Goal: Task Accomplishment & Management: Use online tool/utility

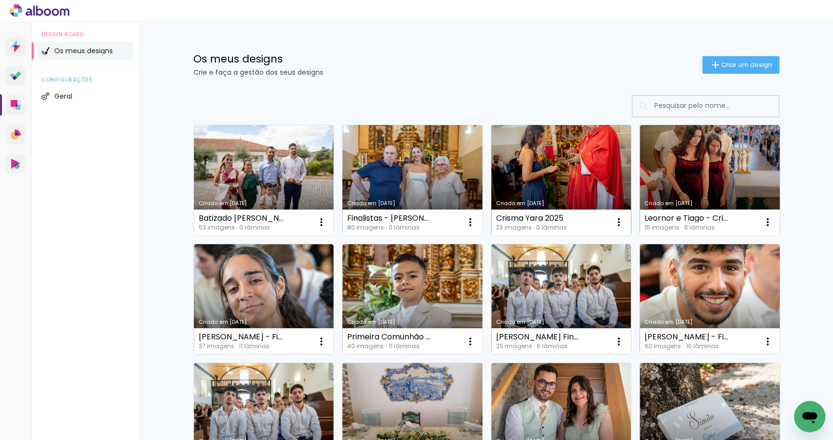
click at [587, 179] on link "Criado em 15/09/25" at bounding box center [561, 180] width 140 height 110
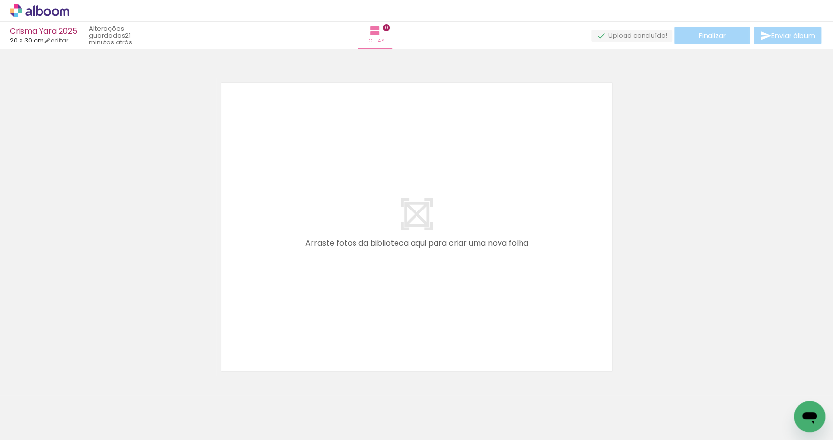
scroll to position [0, 106]
drag, startPoint x: 492, startPoint y: 415, endPoint x: 537, endPoint y: 267, distance: 154.7
click at [536, 268] on quentale-workspace at bounding box center [416, 220] width 833 height 440
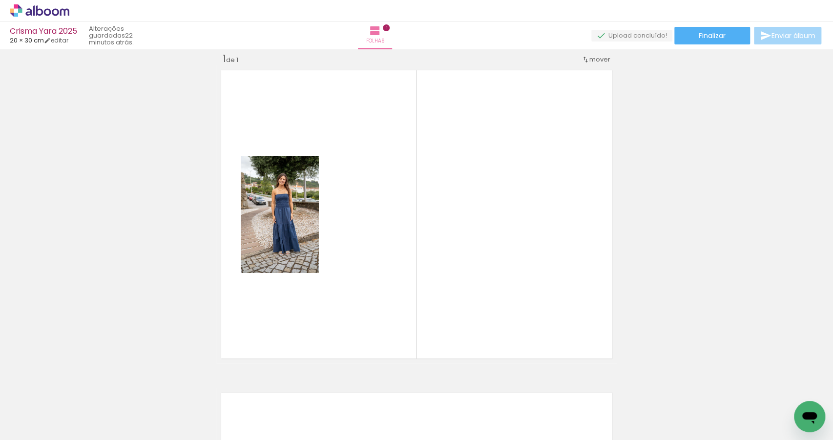
scroll to position [0, 222]
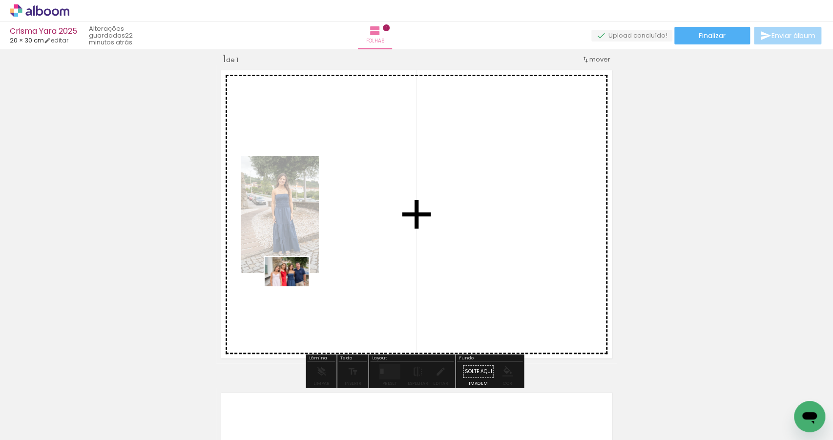
drag, startPoint x: 544, startPoint y: 407, endPoint x: 294, endPoint y: 286, distance: 277.4
click at [294, 286] on quentale-workspace at bounding box center [416, 220] width 833 height 440
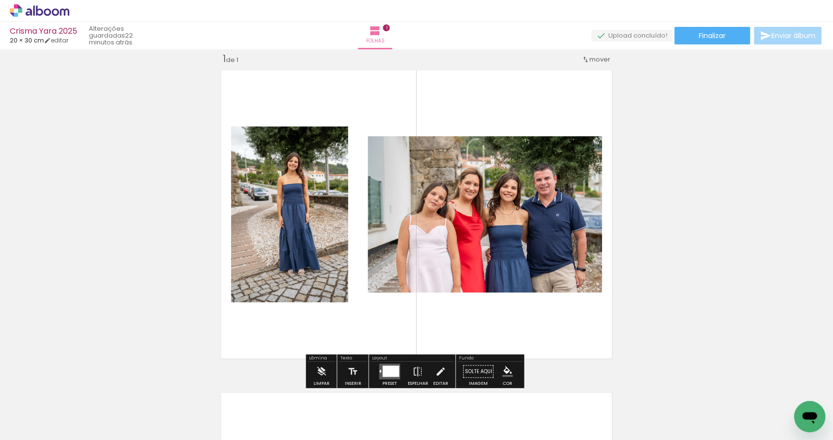
click at [391, 367] on div at bounding box center [390, 371] width 17 height 11
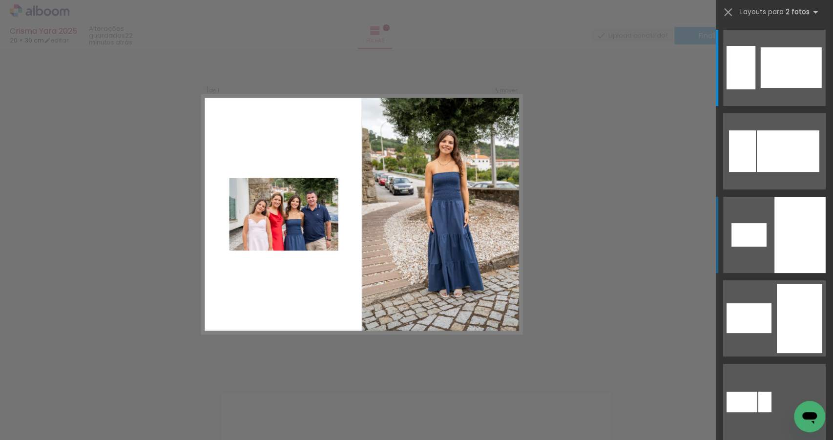
click at [776, 254] on div at bounding box center [800, 235] width 51 height 76
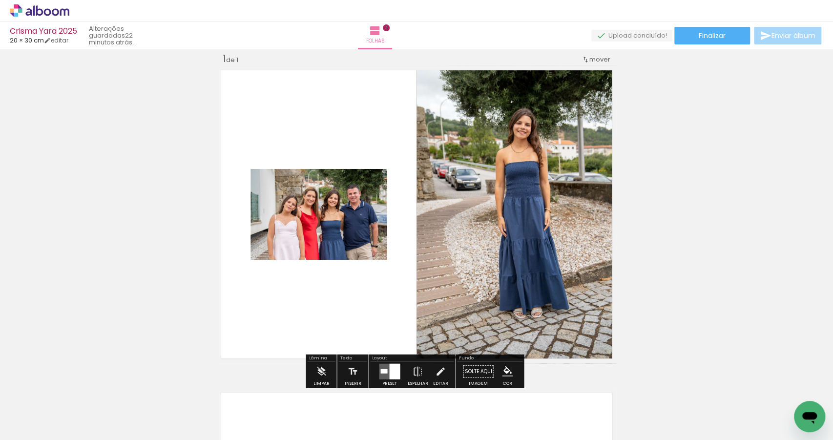
scroll to position [277, 0]
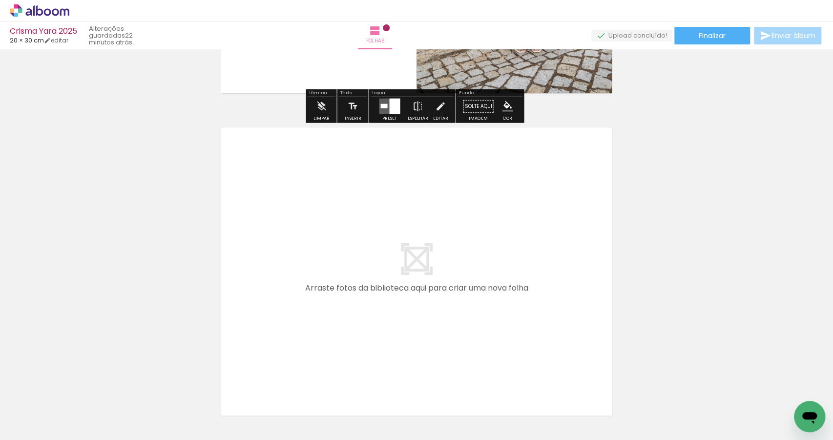
click at [441, 194] on quentale-layouter at bounding box center [416, 272] width 401 height 298
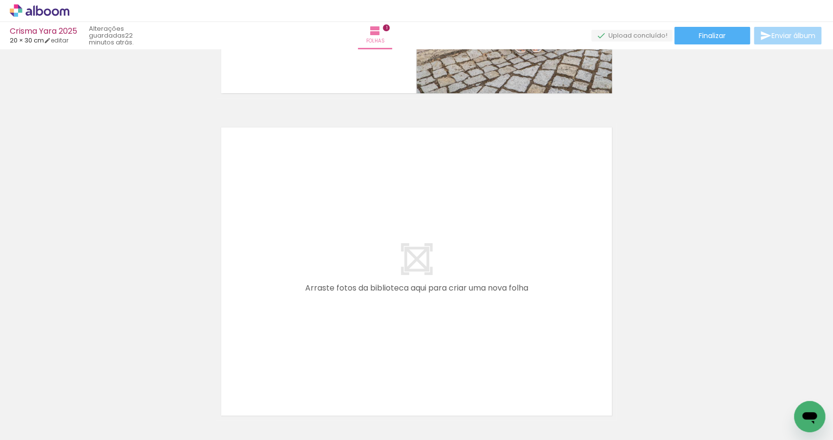
drag, startPoint x: 429, startPoint y: 416, endPoint x: 432, endPoint y: 343, distance: 72.8
click at [432, 343] on quentale-workspace at bounding box center [416, 220] width 833 height 440
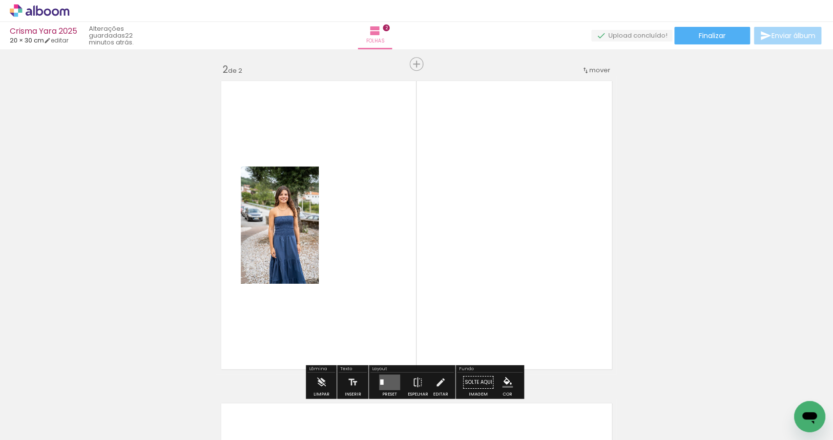
scroll to position [335, 0]
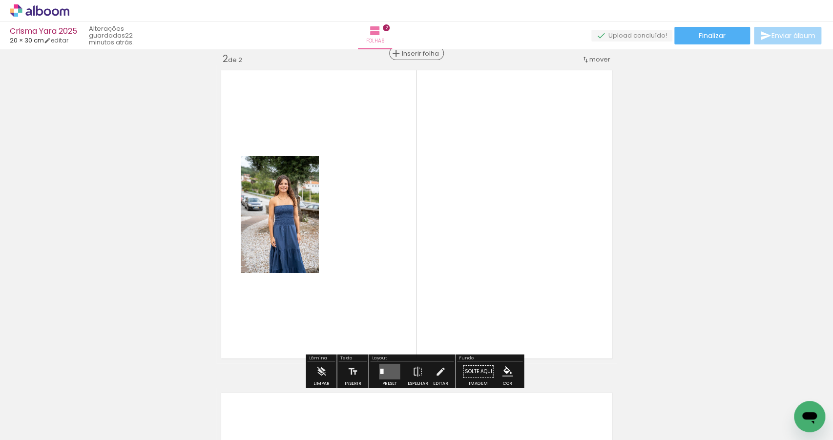
click at [409, 54] on span "Inserir folha" at bounding box center [421, 53] width 38 height 6
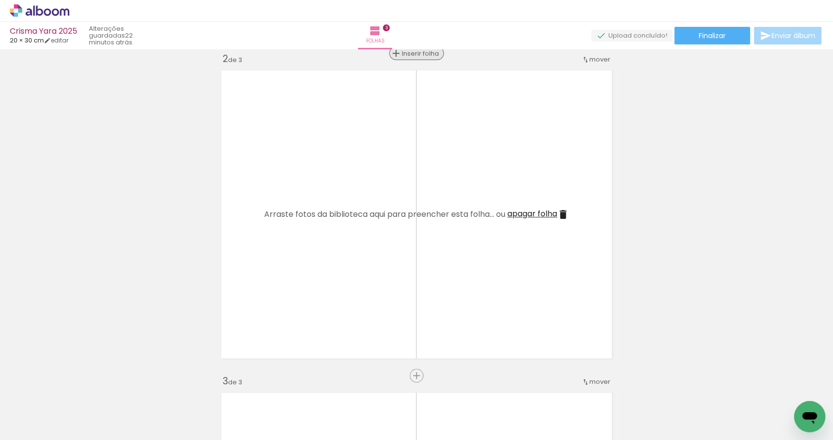
click at [409, 54] on span "Inserir folha" at bounding box center [421, 53] width 38 height 6
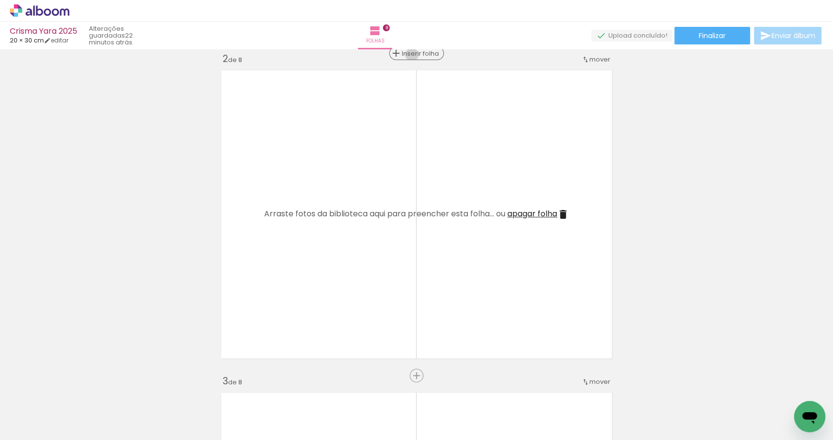
click at [409, 54] on span "Inserir folha" at bounding box center [421, 53] width 38 height 6
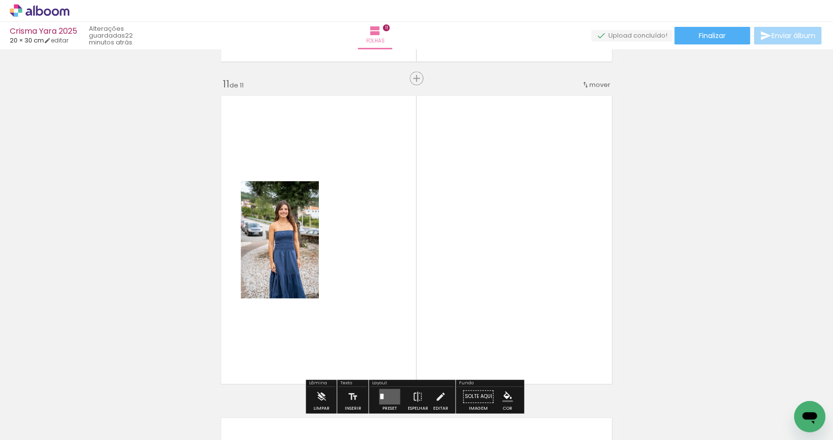
scroll to position [3110, 0]
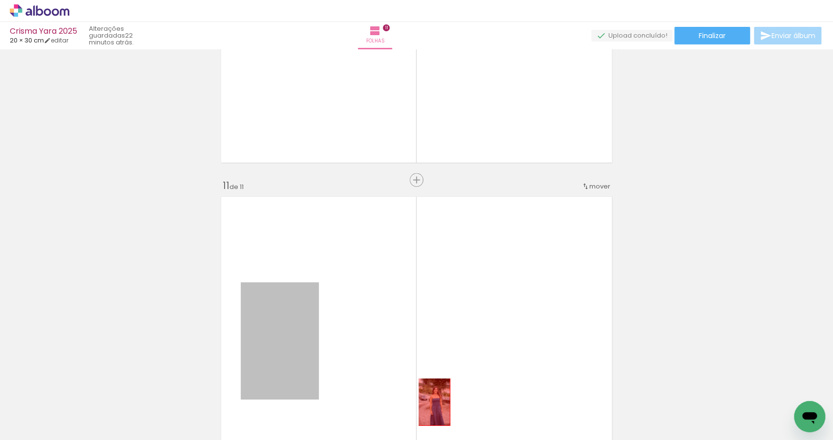
drag, startPoint x: 275, startPoint y: 300, endPoint x: 450, endPoint y: 416, distance: 209.3
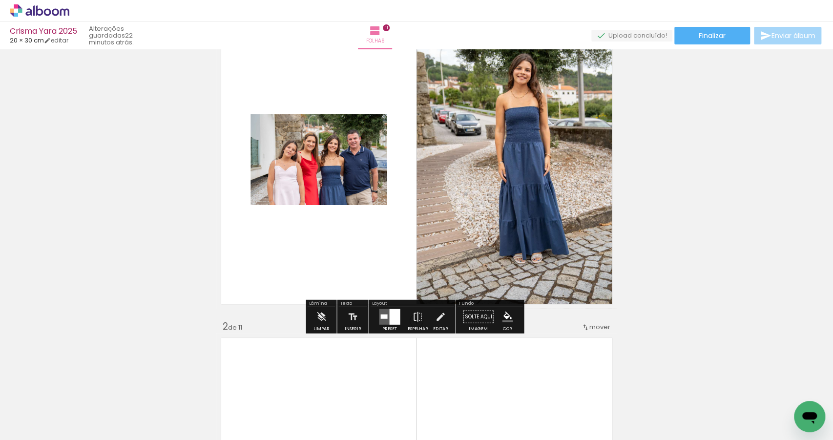
scroll to position [230, 0]
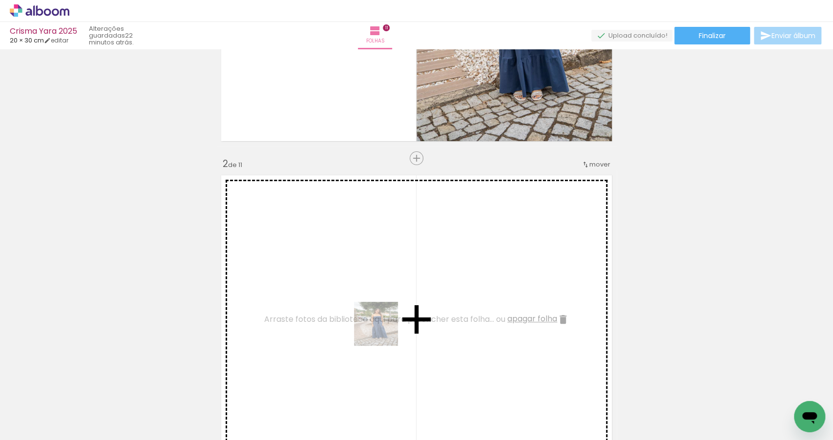
drag, startPoint x: 376, startPoint y: 393, endPoint x: 388, endPoint y: 272, distance: 121.8
click at [388, 282] on quentale-workspace at bounding box center [416, 220] width 833 height 440
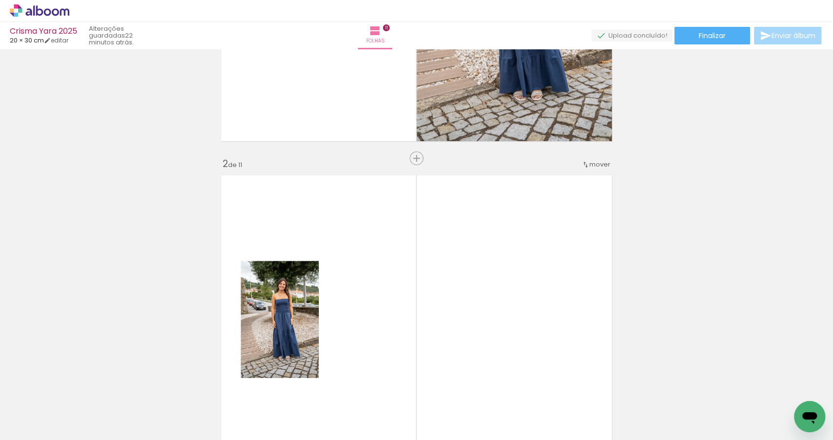
drag, startPoint x: 425, startPoint y: 420, endPoint x: 420, endPoint y: 312, distance: 108.6
click at [425, 373] on quentale-workspace at bounding box center [416, 220] width 833 height 440
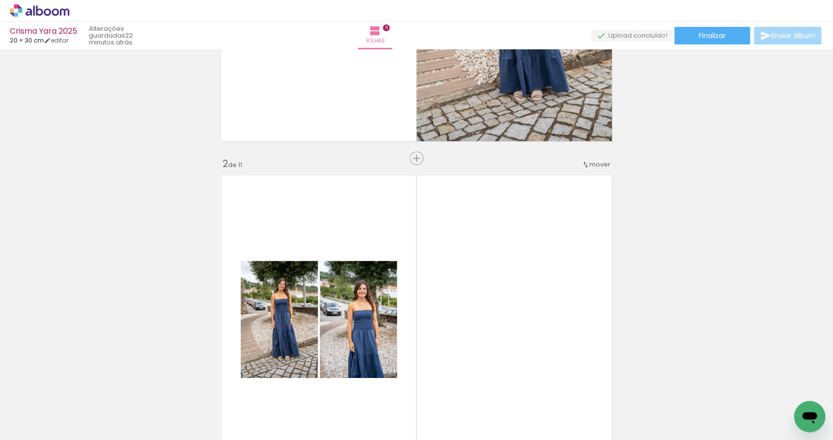
scroll to position [0, 477]
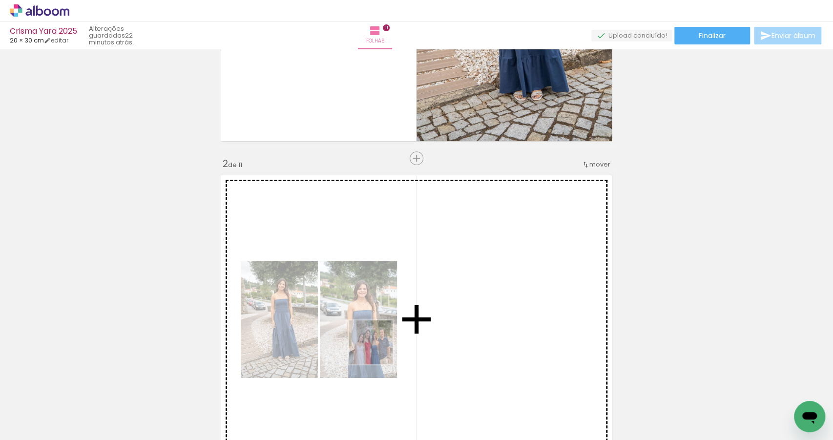
drag, startPoint x: 289, startPoint y: 420, endPoint x: 418, endPoint y: 325, distance: 159.7
click at [418, 325] on quentale-workspace at bounding box center [416, 220] width 833 height 440
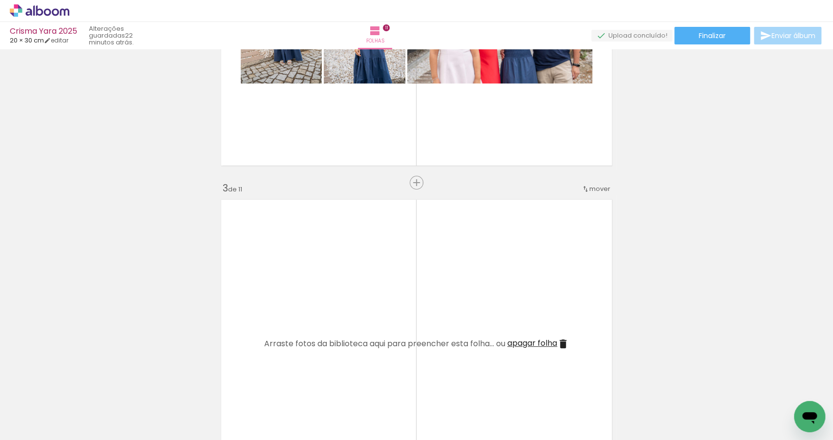
scroll to position [527, 0]
drag, startPoint x: 226, startPoint y: 399, endPoint x: 360, endPoint y: 283, distance: 177.3
click at [346, 295] on quentale-workspace at bounding box center [416, 220] width 833 height 440
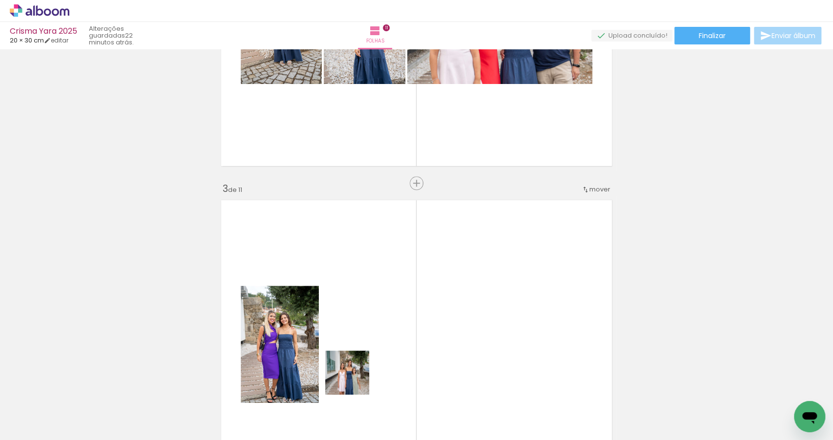
drag, startPoint x: 355, startPoint y: 380, endPoint x: 370, endPoint y: 355, distance: 29.4
click at [370, 355] on quentale-workspace at bounding box center [416, 220] width 833 height 440
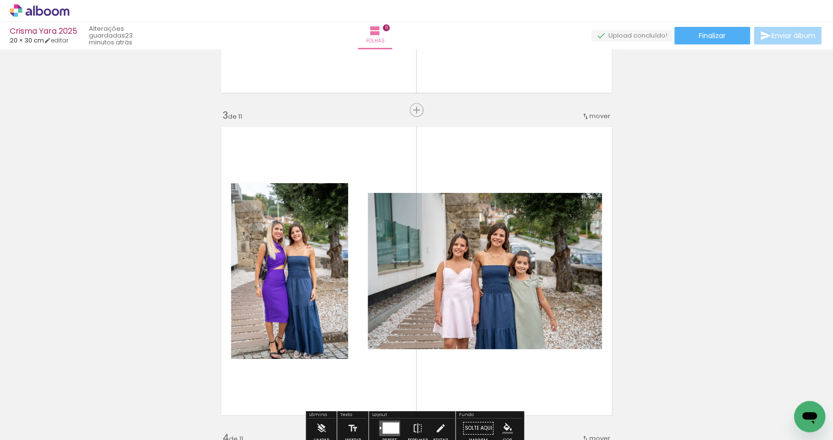
scroll to position [602, 0]
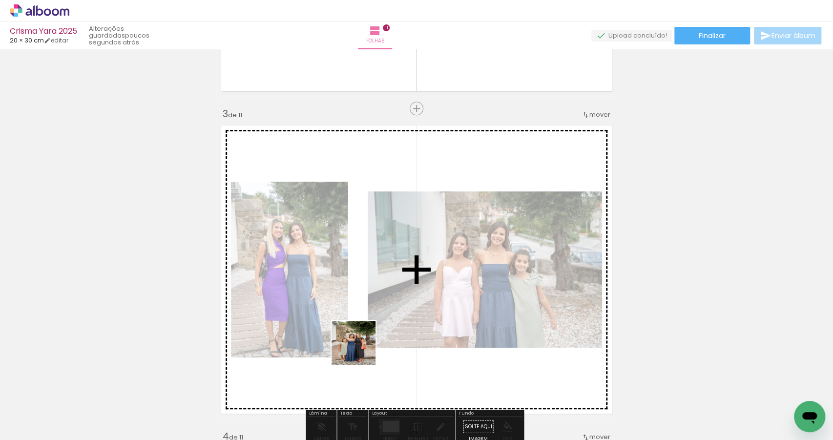
drag, startPoint x: 361, startPoint y: 350, endPoint x: 373, endPoint y: 298, distance: 53.1
click at [367, 317] on quentale-workspace at bounding box center [416, 220] width 833 height 440
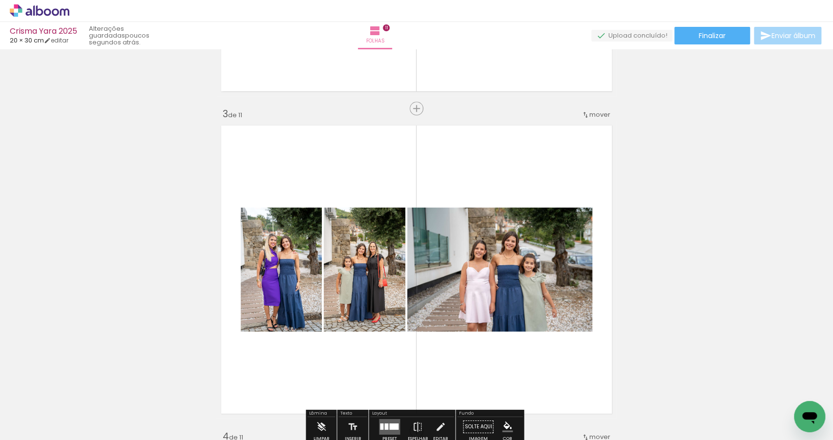
drag, startPoint x: 400, startPoint y: 389, endPoint x: 415, endPoint y: 297, distance: 92.5
click at [410, 322] on quentale-workspace at bounding box center [416, 220] width 833 height 440
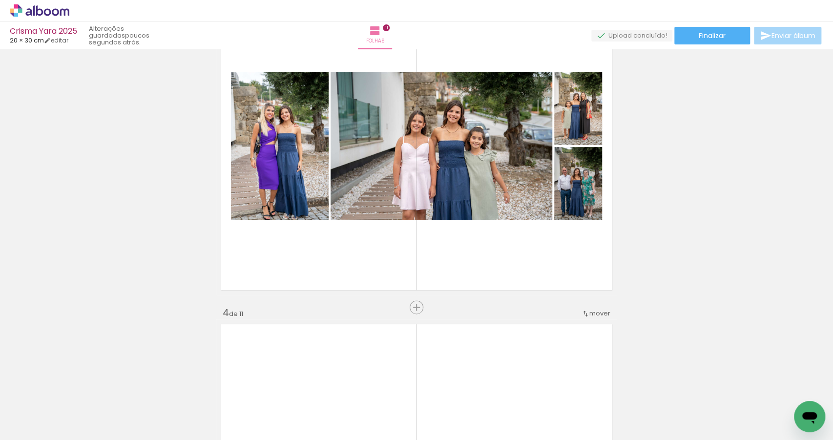
scroll to position [741, 0]
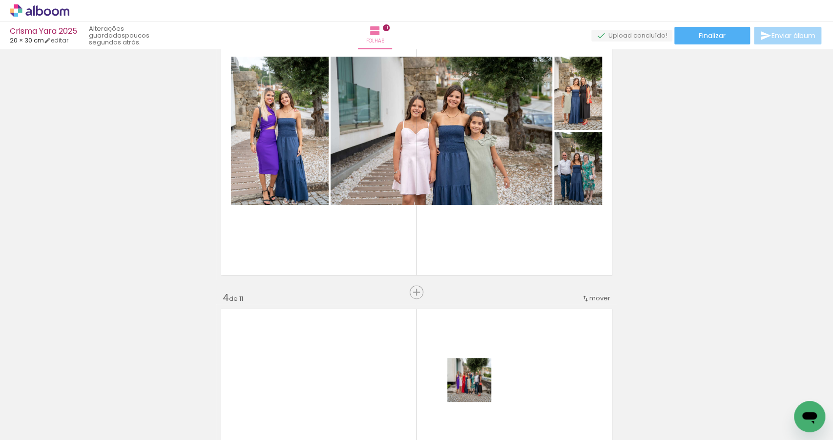
drag, startPoint x: 476, startPoint y: 397, endPoint x: 485, endPoint y: 353, distance: 44.9
click at [485, 353] on quentale-workspace at bounding box center [416, 220] width 833 height 440
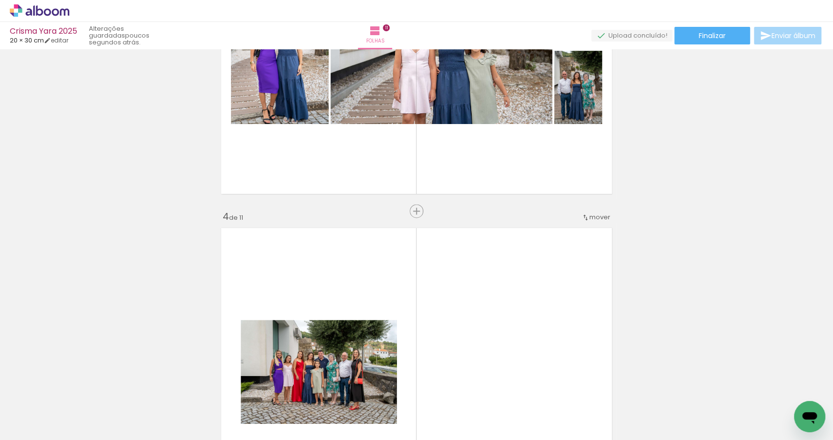
scroll to position [1000, 0]
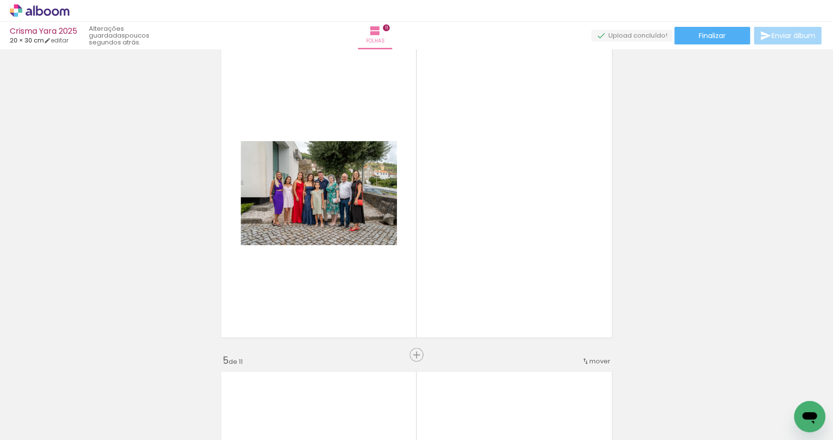
drag, startPoint x: 537, startPoint y: 416, endPoint x: 515, endPoint y: 238, distance: 179.2
click at [516, 279] on quentale-workspace at bounding box center [416, 220] width 833 height 440
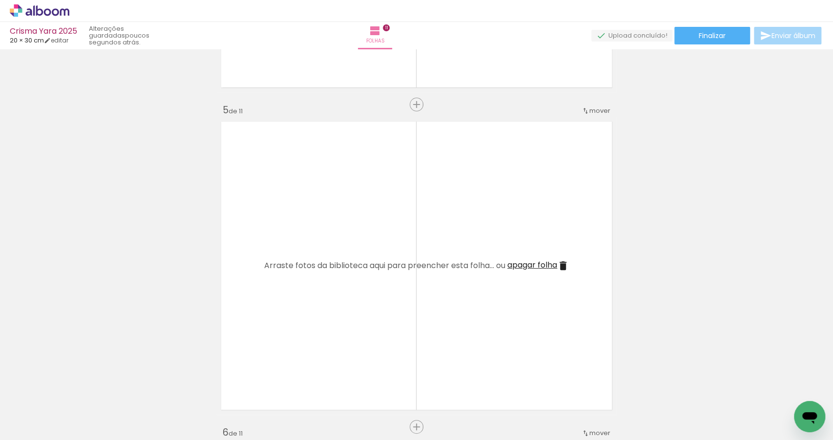
scroll to position [0, 0]
drag, startPoint x: 94, startPoint y: 405, endPoint x: 382, endPoint y: 191, distance: 358.2
click at [298, 242] on quentale-workspace at bounding box center [416, 220] width 833 height 440
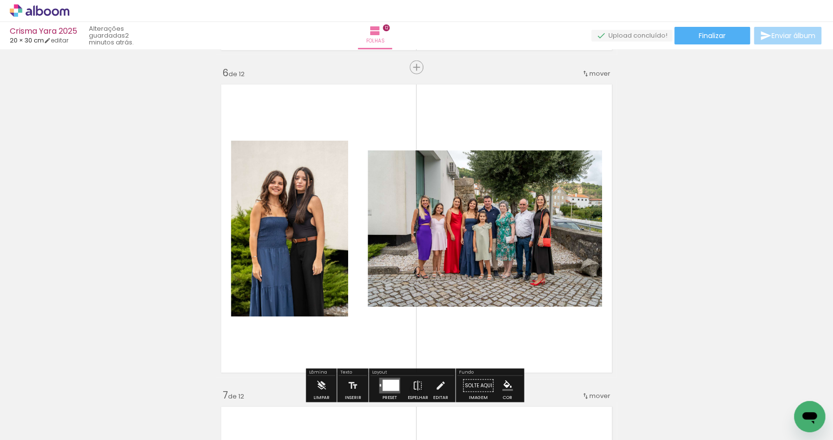
scroll to position [1439, 0]
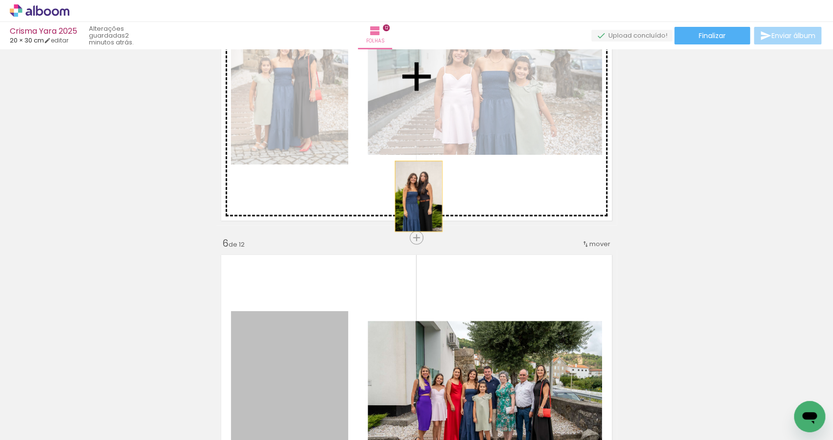
drag, startPoint x: 301, startPoint y: 348, endPoint x: 422, endPoint y: 188, distance: 201.0
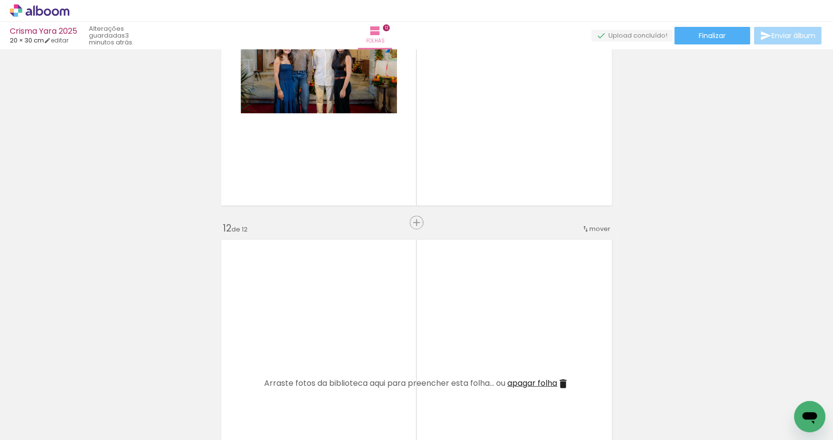
scroll to position [3522, 0]
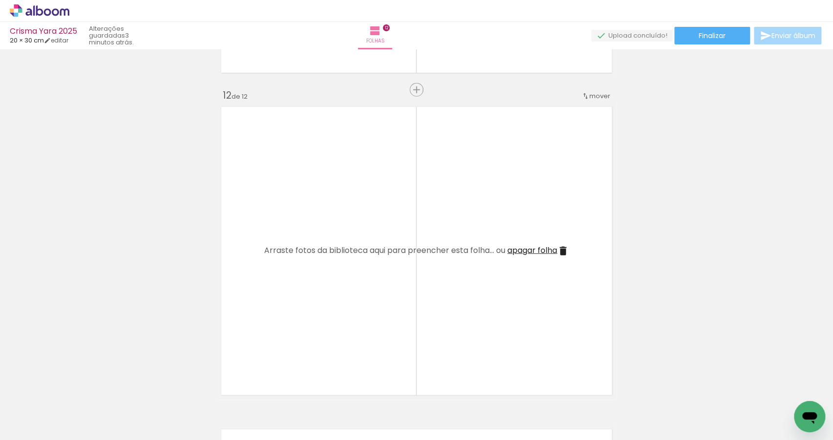
click at [553, 249] on span "apagar folha" at bounding box center [533, 250] width 50 height 11
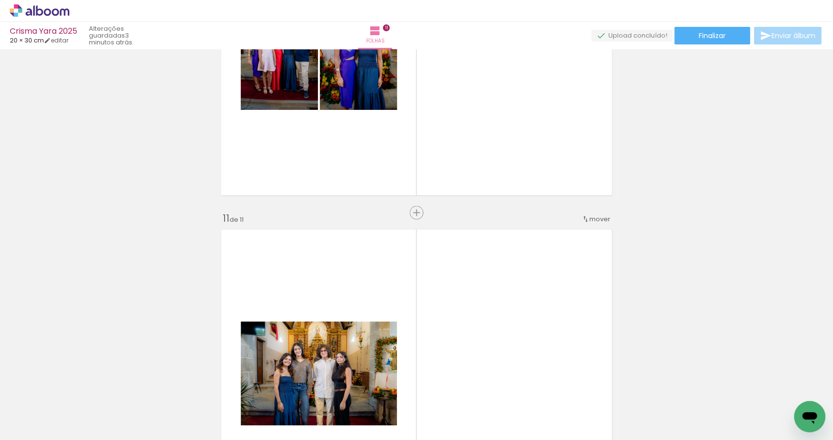
scroll to position [3076, 0]
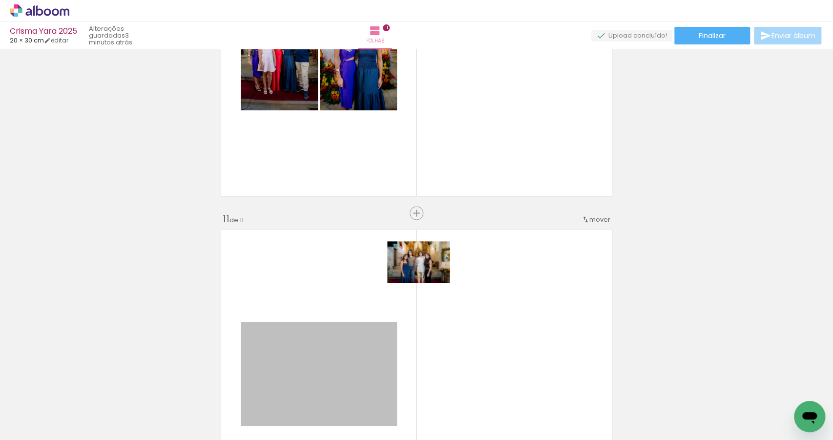
drag, startPoint x: 339, startPoint y: 346, endPoint x: 515, endPoint y: 122, distance: 284.9
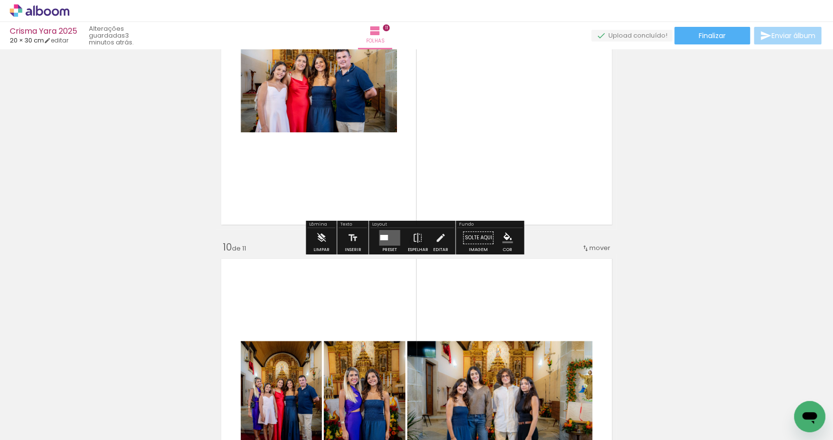
scroll to position [2882, 0]
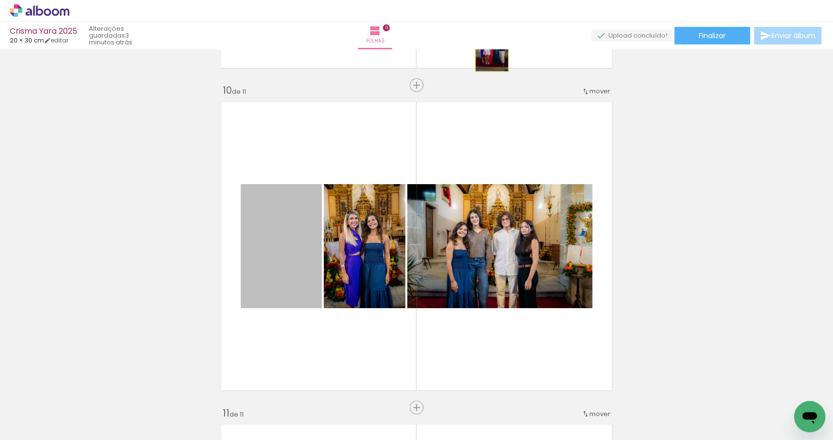
drag, startPoint x: 283, startPoint y: 252, endPoint x: 489, endPoint y: 46, distance: 291.2
click at [489, 0] on div "Crisma Yara 2025 20 × 30 cm editar 3 minutos atrás. Folhas 11 Finalizar Enviar …" at bounding box center [416, 0] width 833 height 0
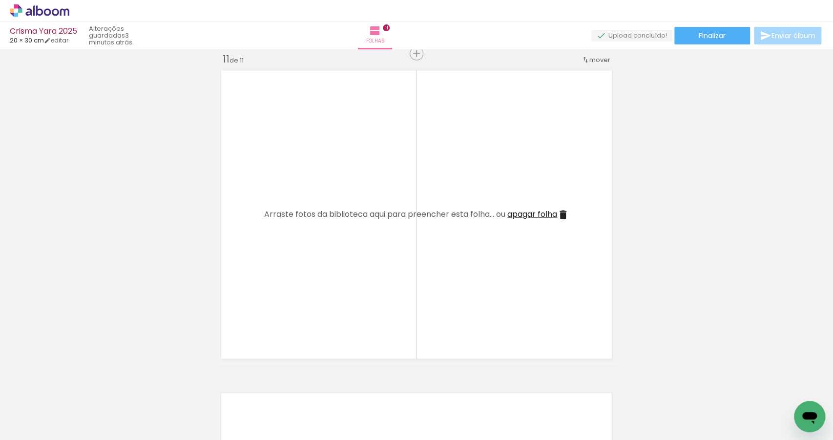
scroll to position [3241, 0]
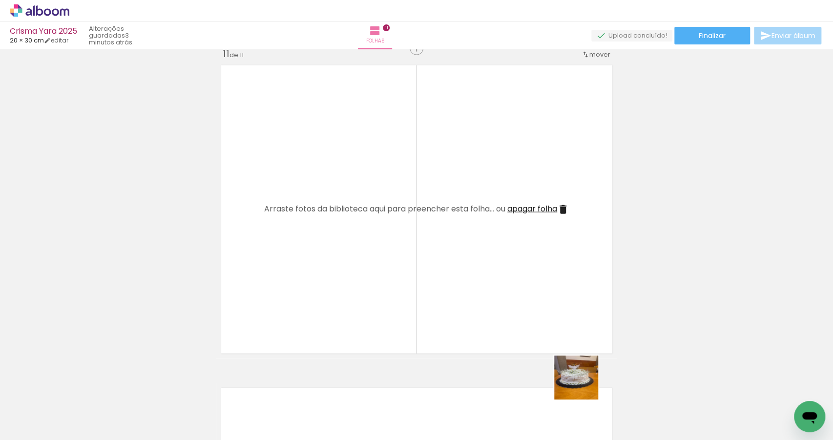
drag, startPoint x: 588, startPoint y: 402, endPoint x: 497, endPoint y: 286, distance: 146.9
click at [505, 293] on quentale-workspace at bounding box center [416, 220] width 833 height 440
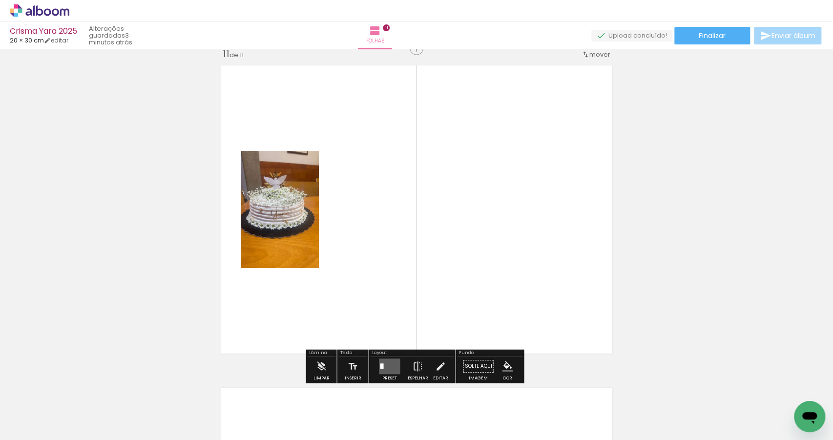
drag, startPoint x: 626, startPoint y: 397, endPoint x: 536, endPoint y: 312, distance: 123.0
click at [550, 323] on quentale-workspace at bounding box center [416, 220] width 833 height 440
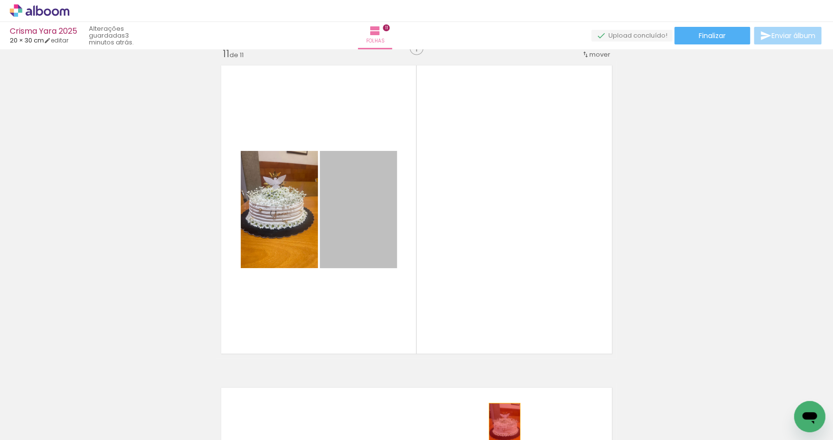
drag, startPoint x: 369, startPoint y: 235, endPoint x: 513, endPoint y: 435, distance: 246.2
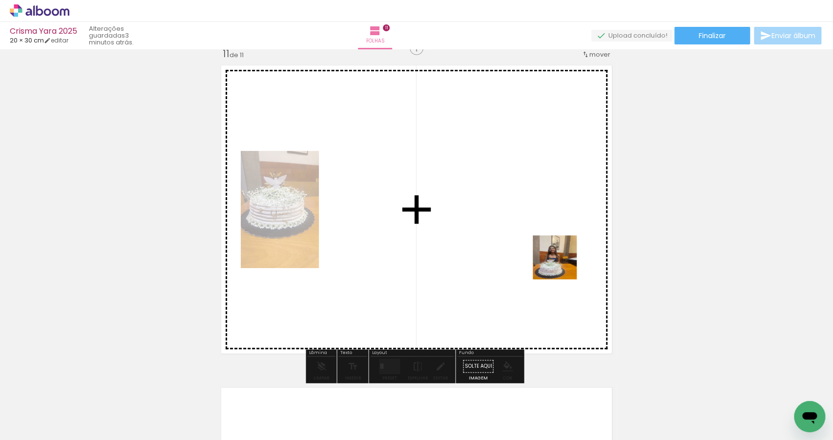
drag, startPoint x: 691, startPoint y: 398, endPoint x: 562, endPoint y: 265, distance: 185.2
click at [562, 265] on quentale-workspace at bounding box center [416, 220] width 833 height 440
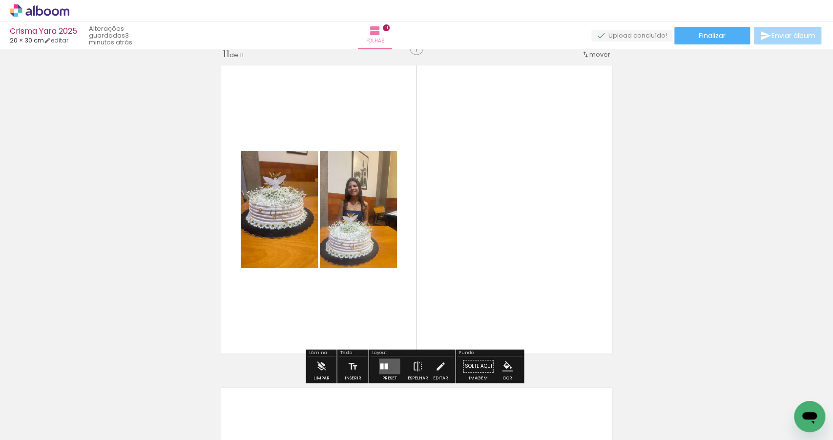
drag, startPoint x: 736, startPoint y: 393, endPoint x: 487, endPoint y: 223, distance: 301.6
click at [542, 264] on quentale-workspace at bounding box center [416, 220] width 833 height 440
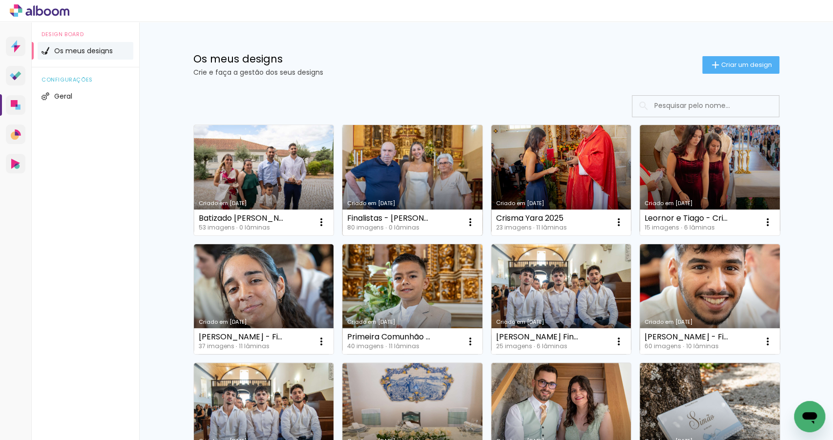
click at [426, 178] on link "Criado em [DATE]" at bounding box center [412, 180] width 140 height 110
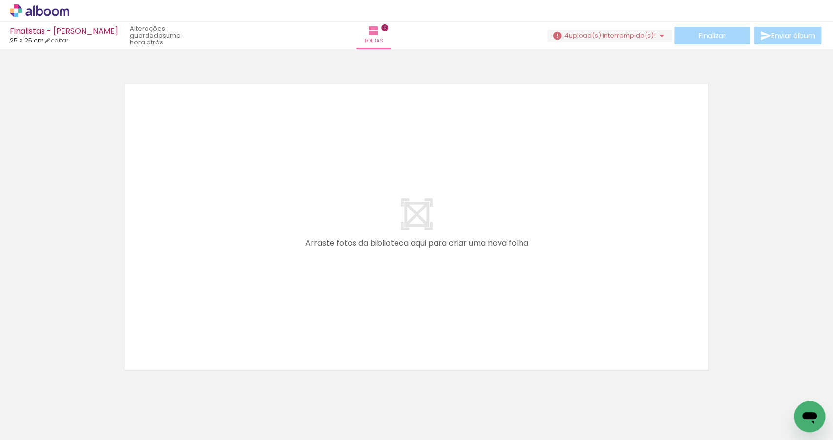
scroll to position [0, 1226]
drag, startPoint x: 413, startPoint y: 414, endPoint x: 407, endPoint y: 423, distance: 9.9
click at [407, 423] on div at bounding box center [404, 407] width 48 height 32
drag, startPoint x: 339, startPoint y: 422, endPoint x: 354, endPoint y: 299, distance: 123.0
click at [352, 323] on quentale-workspace at bounding box center [416, 220] width 833 height 440
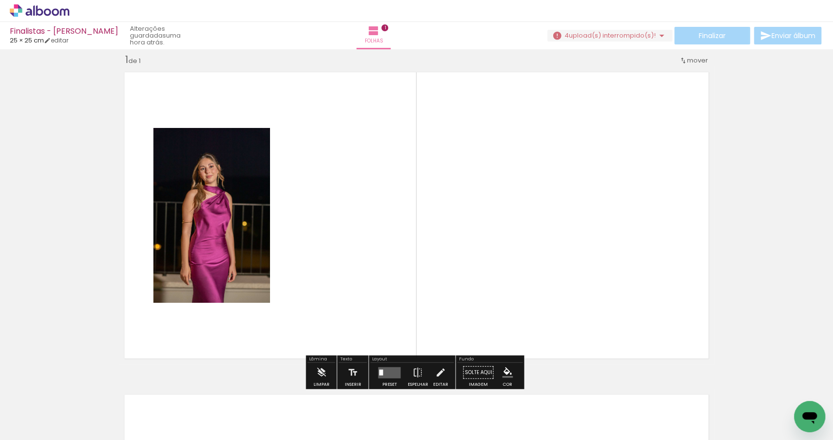
scroll to position [12, 0]
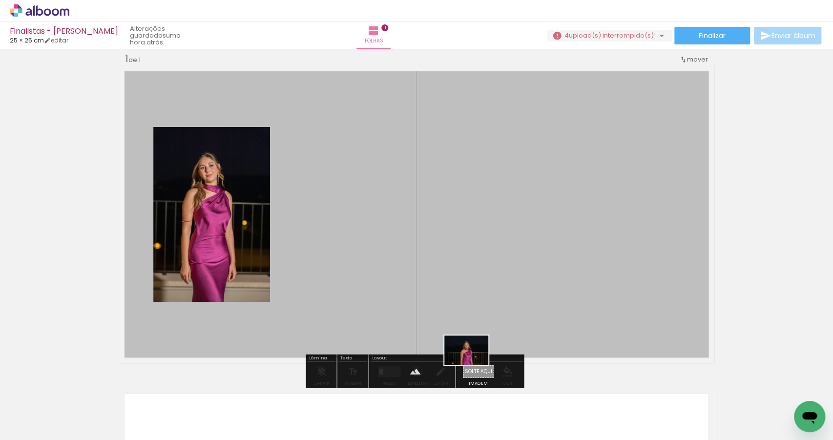
drag, startPoint x: 399, startPoint y: 390, endPoint x: 474, endPoint y: 365, distance: 79.4
click at [474, 365] on quentale-workspace at bounding box center [416, 220] width 833 height 440
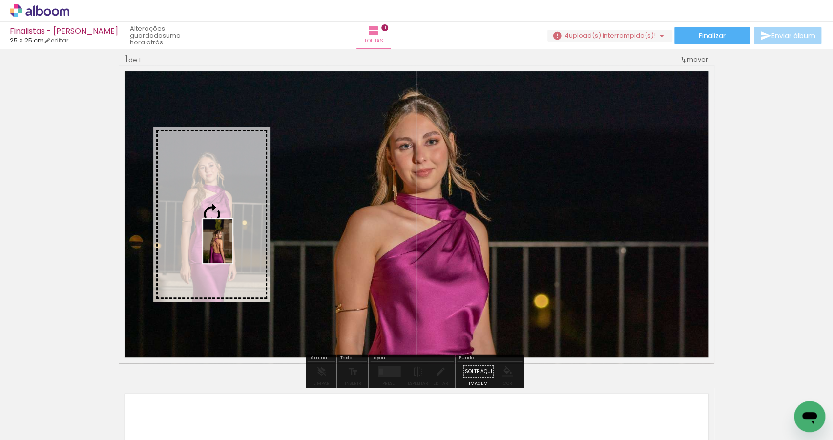
drag, startPoint x: 210, startPoint y: 361, endPoint x: 233, endPoint y: 249, distance: 114.7
click at [233, 249] on quentale-workspace at bounding box center [416, 220] width 833 height 440
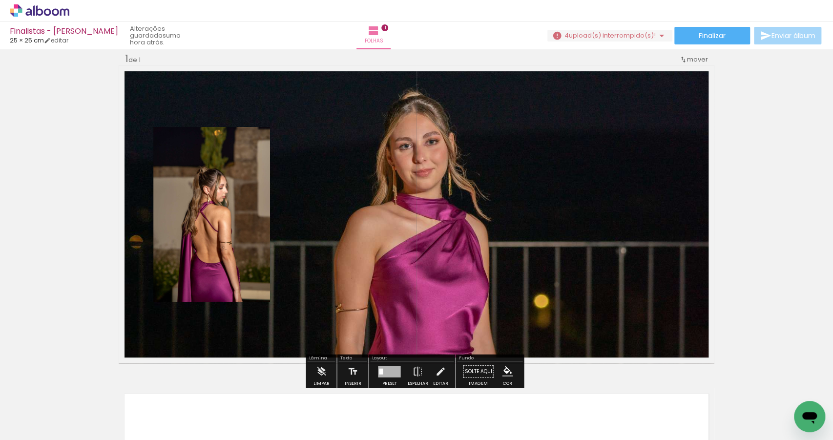
click at [365, 119] on quentale-layouter at bounding box center [417, 214] width 596 height 298
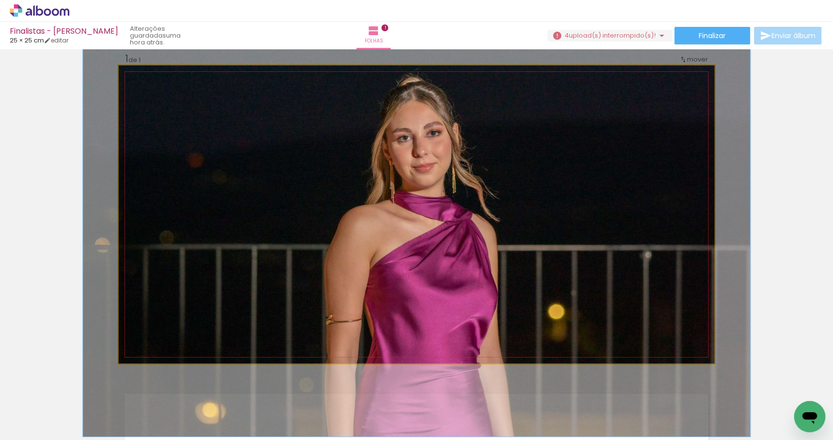
drag, startPoint x: 159, startPoint y: 88, endPoint x: 187, endPoint y: 105, distance: 32.3
type paper-slider "112"
click at [163, 92] on div at bounding box center [160, 91] width 16 height 16
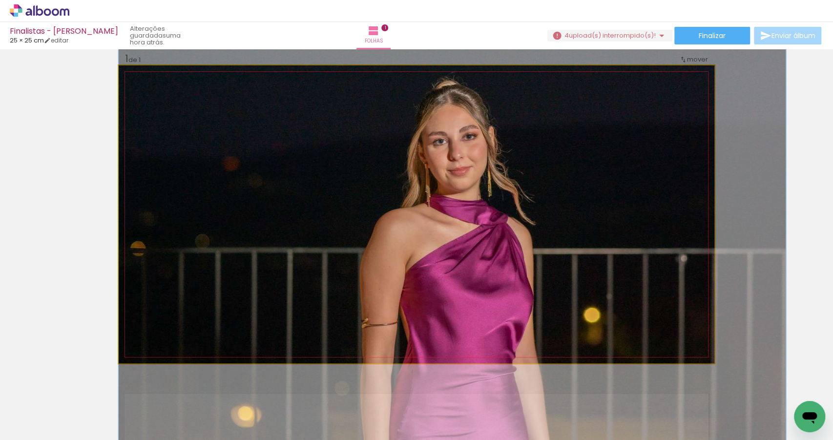
drag, startPoint x: 365, startPoint y: 168, endPoint x: 507, endPoint y: 170, distance: 141.7
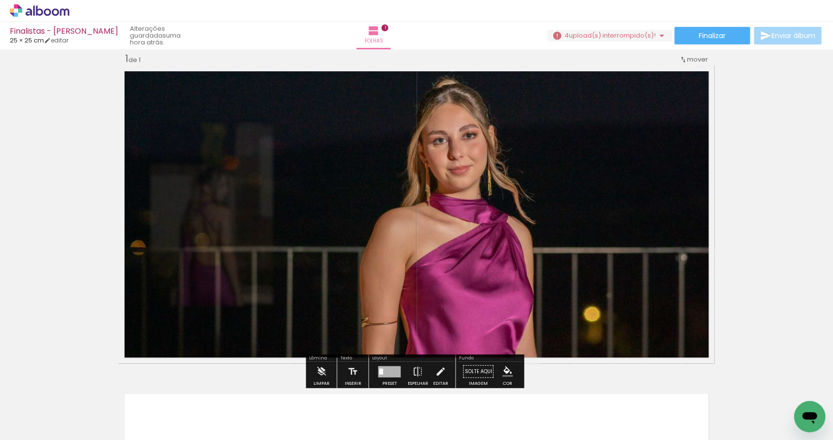
click at [747, 195] on div "Inserir folha 1 de 1" at bounding box center [416, 363] width 833 height 645
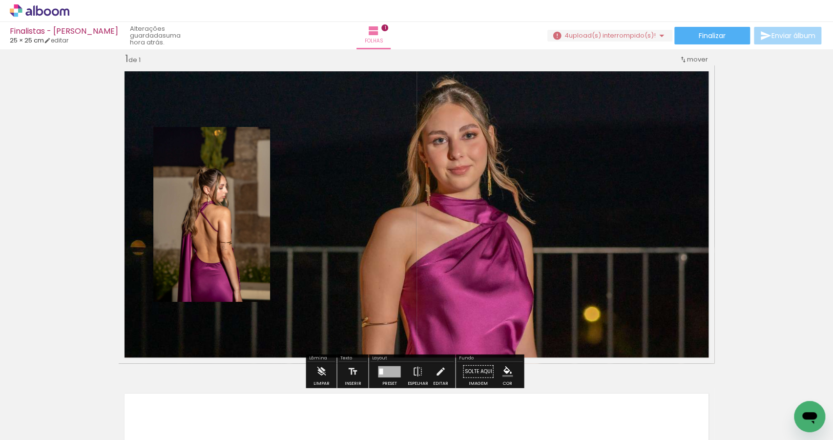
click at [357, 97] on quentale-layouter at bounding box center [417, 214] width 596 height 298
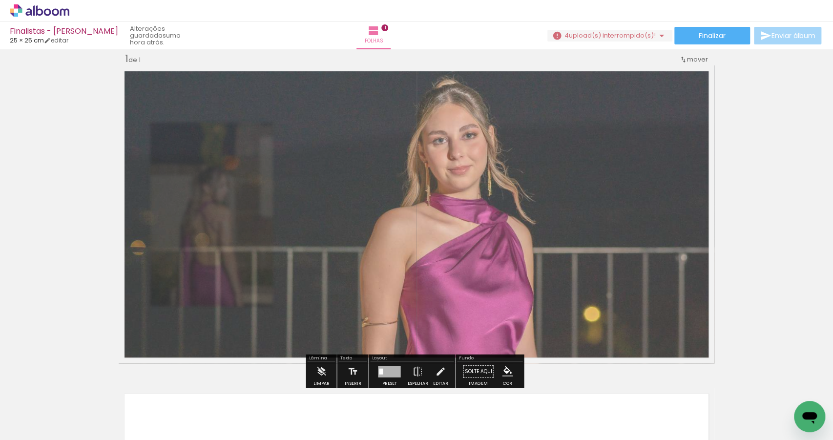
drag, startPoint x: 258, startPoint y: 91, endPoint x: 250, endPoint y: 98, distance: 10.5
type paper-slider "75"
click at [250, 98] on quentale-photo at bounding box center [417, 214] width 596 height 298
click at [510, 367] on paper-menu-button "#ffebee #ffcdd2 #ef9a9a #e57373 #ef5350 #f44336 #e53935 #d32f2f #c62828 #b71c1c…" at bounding box center [507, 371] width 19 height 19
click at [502, 374] on iron-icon "color picker" at bounding box center [507, 371] width 11 height 11
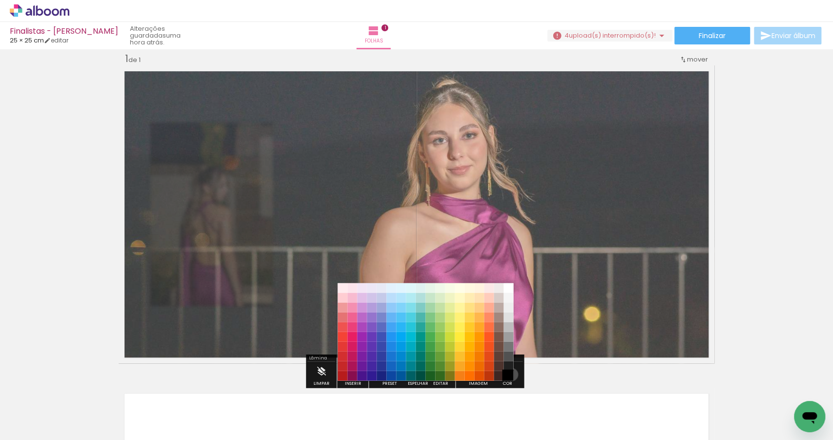
click at [508, 374] on paper-item "#000000" at bounding box center [509, 376] width 10 height 10
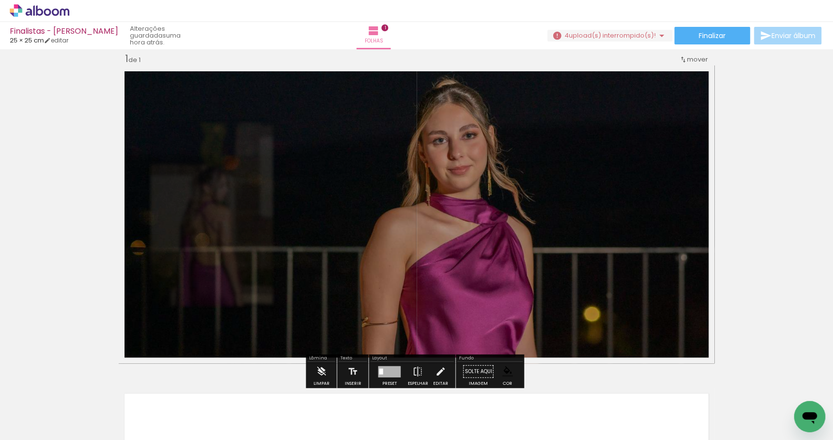
click at [736, 238] on div "Inserir folha 1 de 1" at bounding box center [416, 363] width 833 height 645
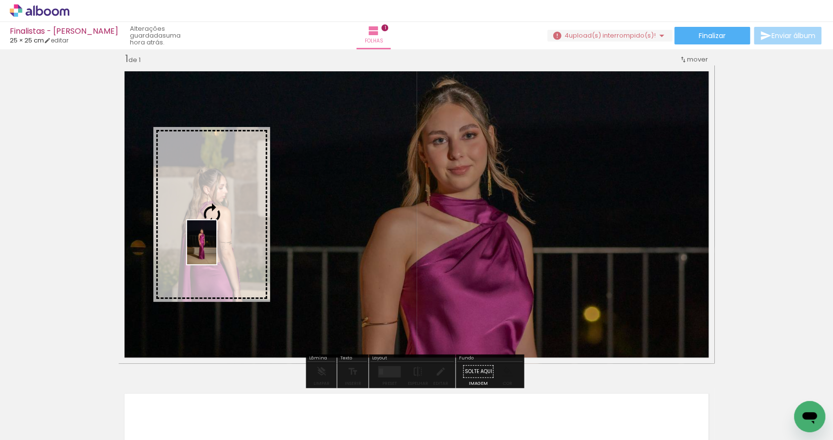
drag, startPoint x: 460, startPoint y: 415, endPoint x: 216, endPoint y: 250, distance: 294.0
click at [216, 250] on quentale-workspace at bounding box center [416, 220] width 833 height 440
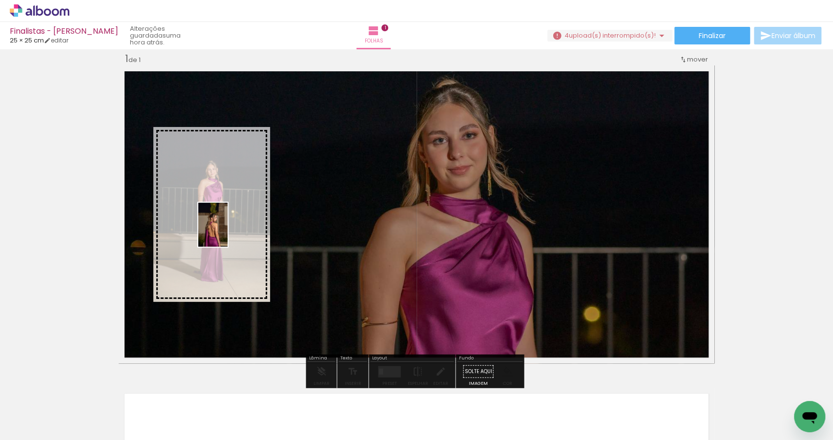
drag, startPoint x: 189, startPoint y: 420, endPoint x: 228, endPoint y: 232, distance: 192.0
click at [228, 232] on quentale-workspace at bounding box center [416, 220] width 833 height 440
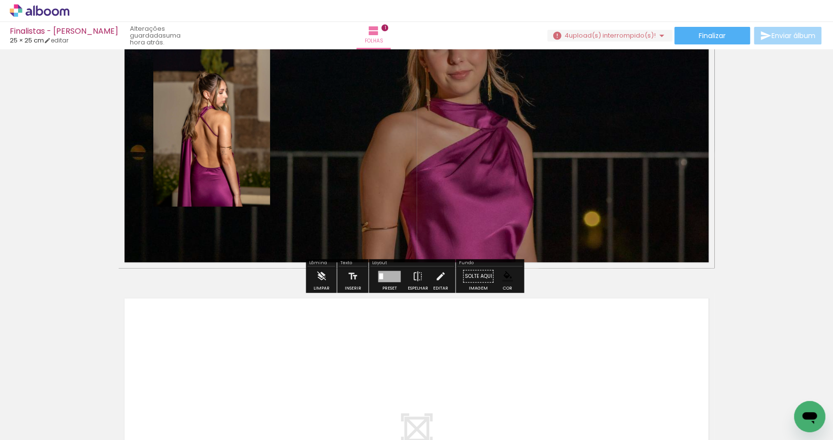
scroll to position [272, 0]
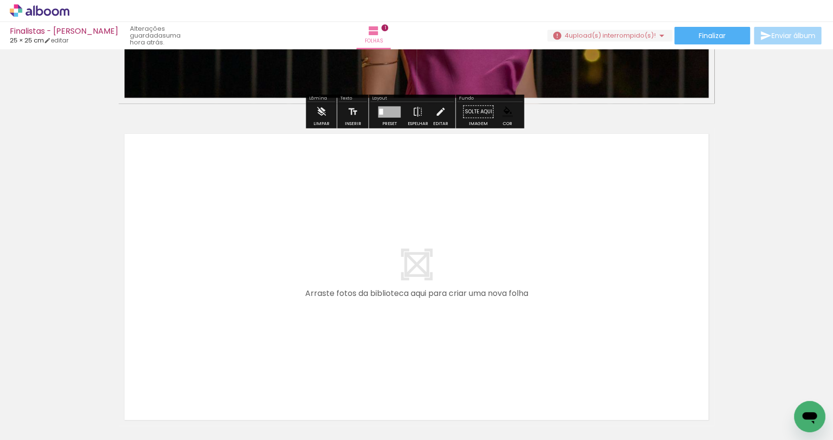
click at [616, 35] on span "upload(s) interrompido(s)!" at bounding box center [612, 35] width 87 height 9
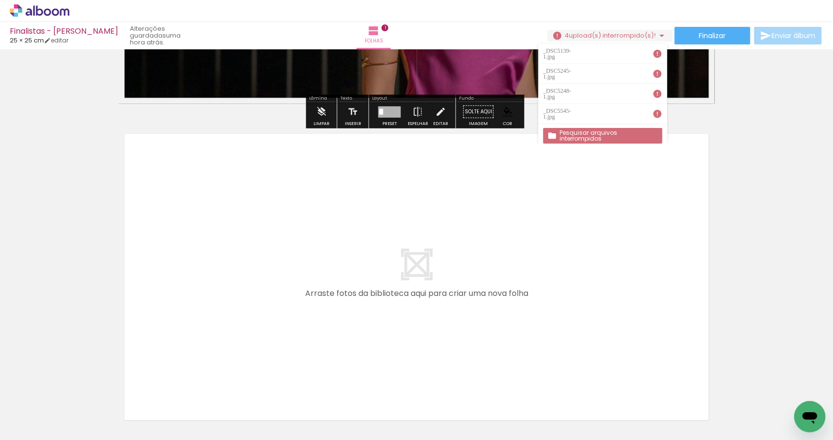
click at [720, 200] on div "Inserir folha 1 de 1" at bounding box center [416, 103] width 833 height 645
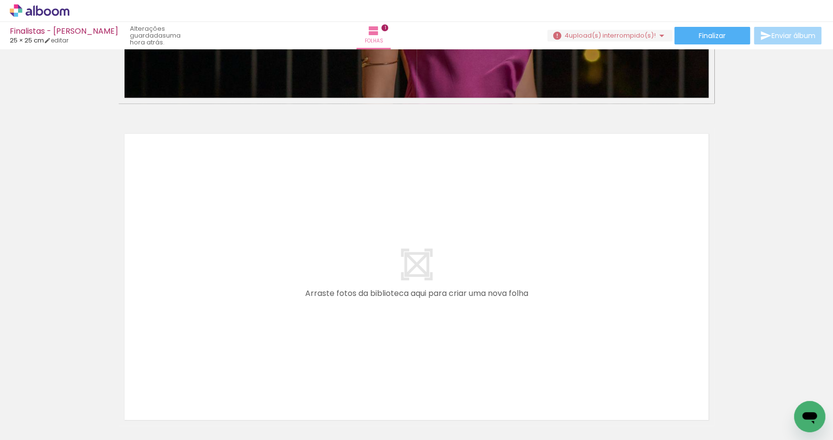
click at [778, 251] on div "Inserir folha 1 de 1" at bounding box center [416, 103] width 833 height 645
click at [54, 13] on icon at bounding box center [40, 10] width 60 height 13
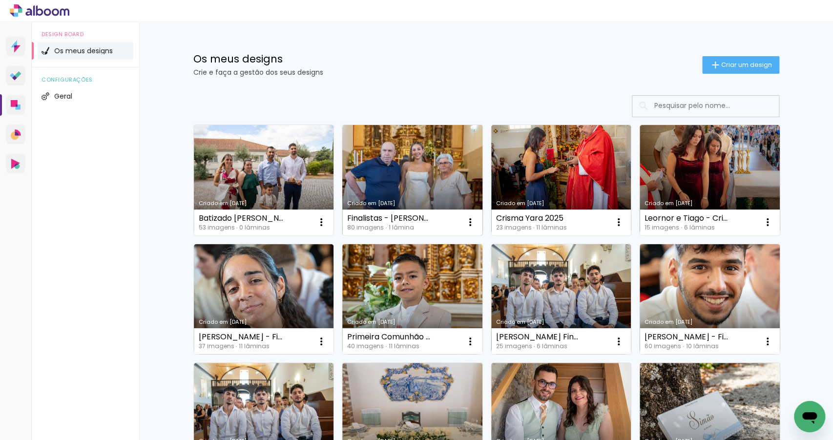
click at [414, 189] on link "Criado em [DATE]" at bounding box center [412, 180] width 140 height 110
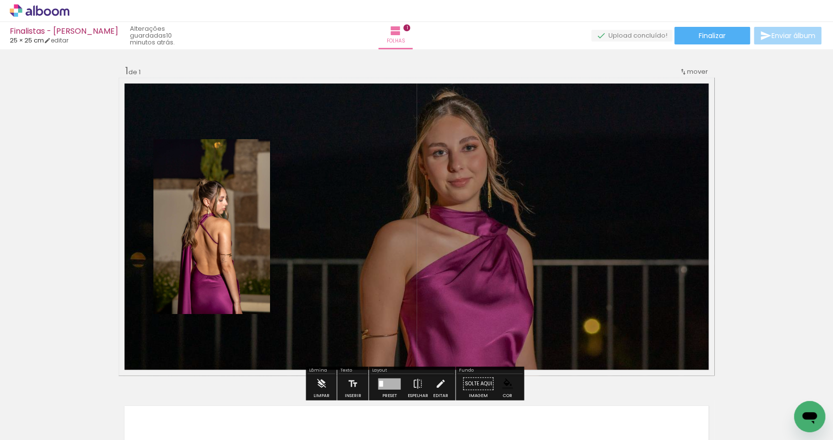
scroll to position [158, 0]
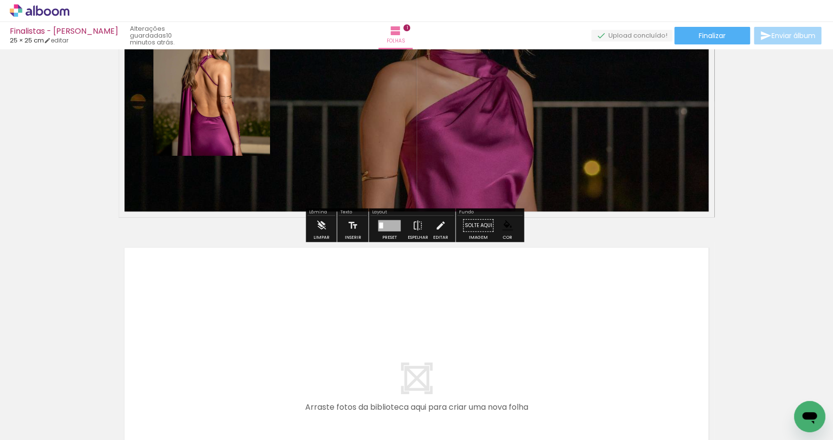
click at [306, 360] on quentale-workspace at bounding box center [416, 220] width 833 height 440
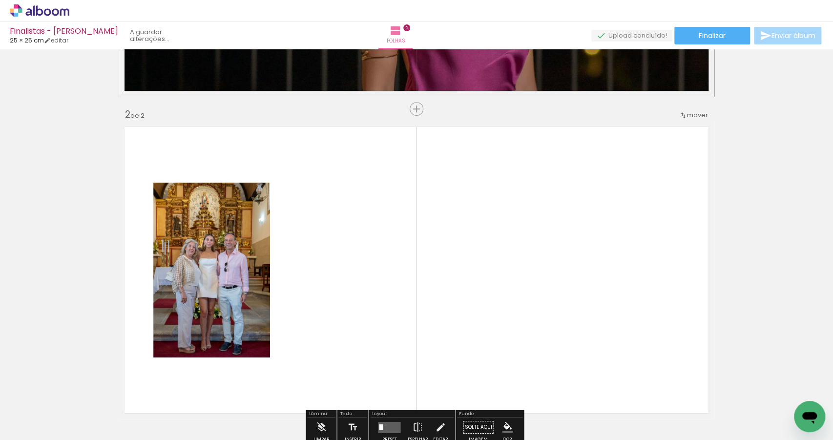
scroll to position [335, 0]
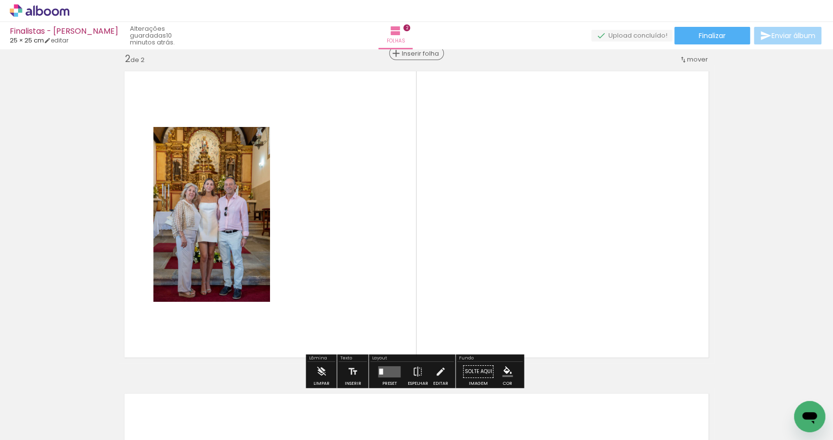
click at [415, 56] on span "Inserir folha" at bounding box center [421, 53] width 38 height 6
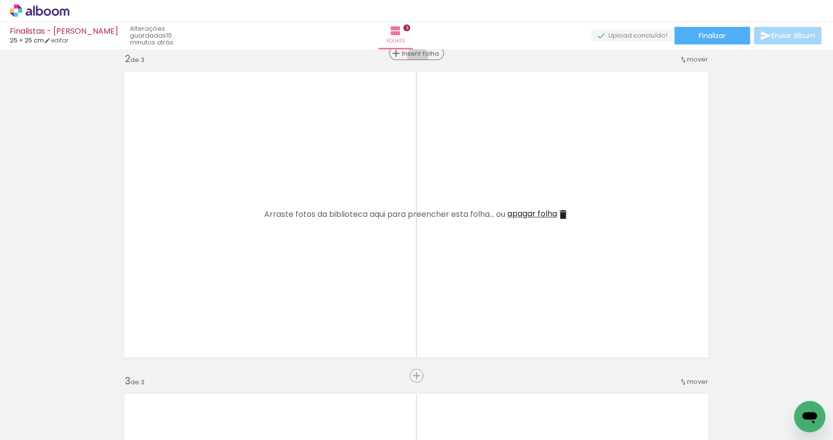
click at [415, 56] on span "Inserir folha" at bounding box center [421, 53] width 38 height 6
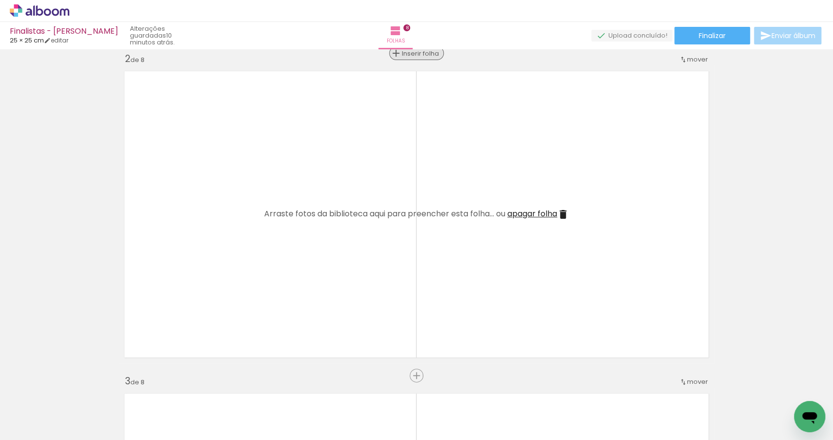
click at [415, 56] on span "Inserir folha" at bounding box center [421, 53] width 38 height 6
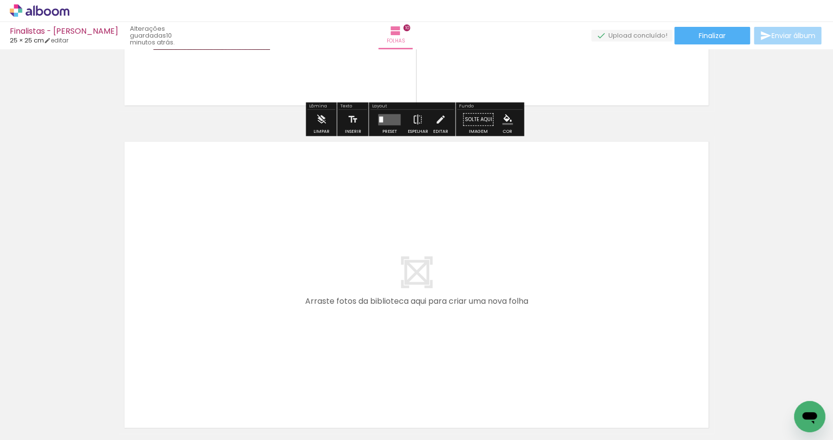
scroll to position [3082, 0]
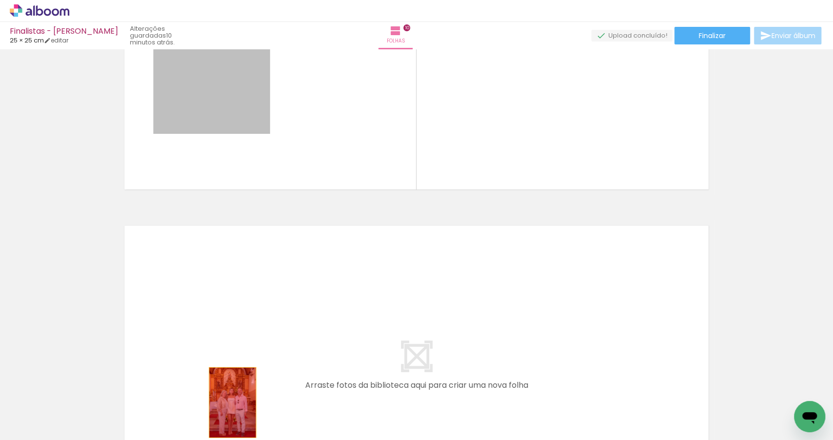
drag, startPoint x: 215, startPoint y: 112, endPoint x: 230, endPoint y: 402, distance: 290.5
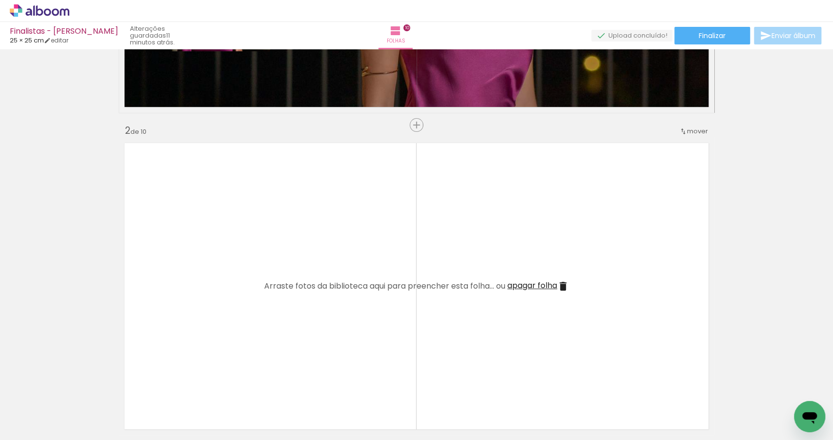
scroll to position [0, 219]
drag, startPoint x: 442, startPoint y: 417, endPoint x: 452, endPoint y: 313, distance: 104.1
click at [452, 341] on quentale-workspace at bounding box center [416, 220] width 833 height 440
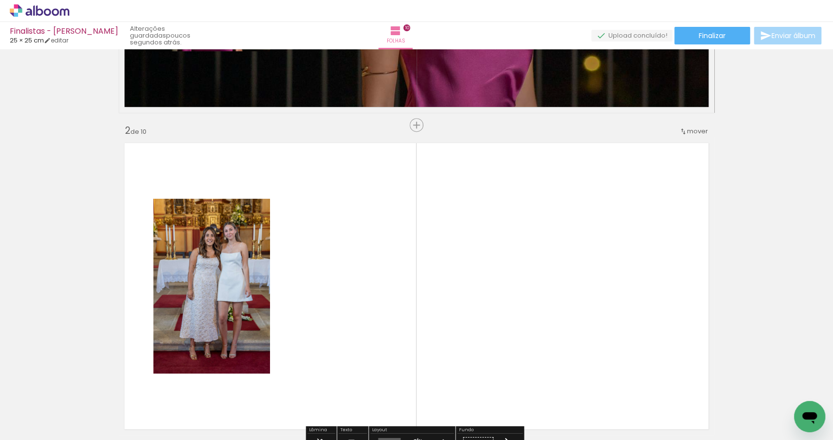
drag, startPoint x: 373, startPoint y: 398, endPoint x: 392, endPoint y: 321, distance: 78.9
click at [389, 335] on quentale-workspace at bounding box center [416, 220] width 833 height 440
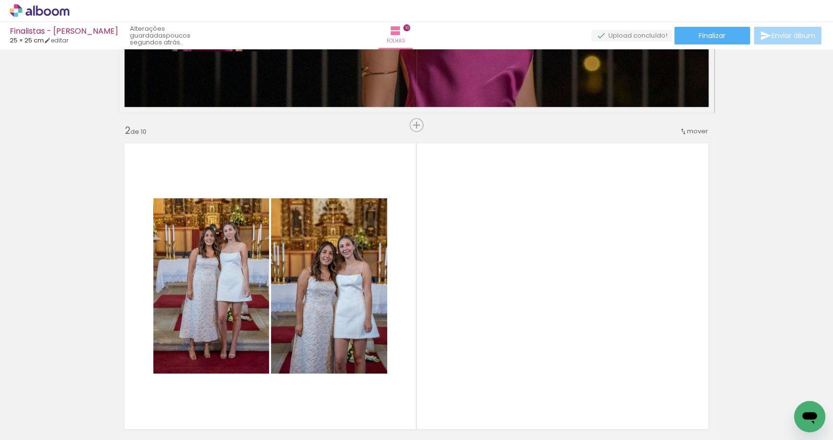
scroll to position [0, 572]
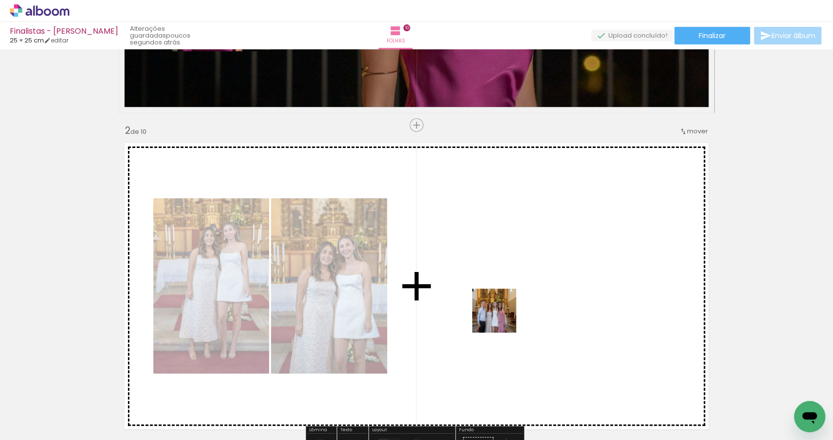
drag, startPoint x: 468, startPoint y: 415, endPoint x: 505, endPoint y: 305, distance: 115.4
click at [505, 305] on quentale-workspace at bounding box center [416, 220] width 833 height 440
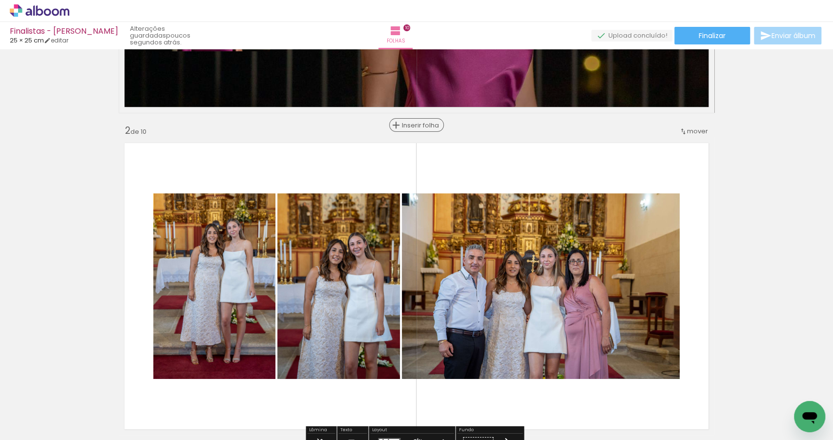
click at [418, 127] on span "Inserir folha" at bounding box center [421, 125] width 38 height 6
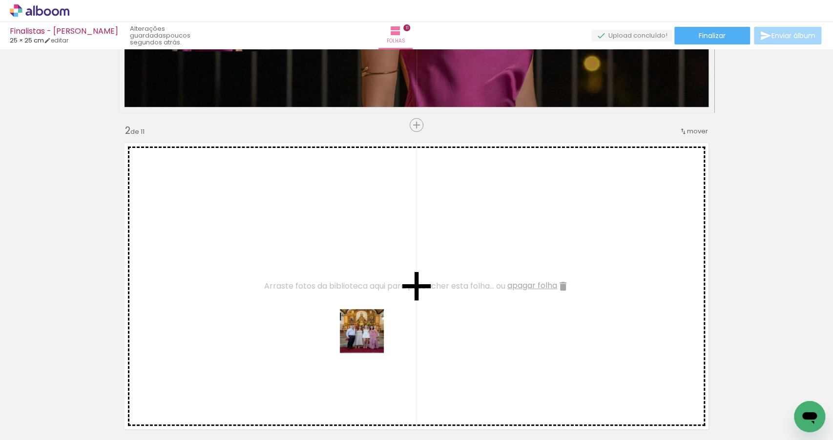
drag, startPoint x: 356, startPoint y: 415, endPoint x: 399, endPoint y: 357, distance: 72.6
click at [374, 293] on quentale-workspace at bounding box center [416, 220] width 833 height 440
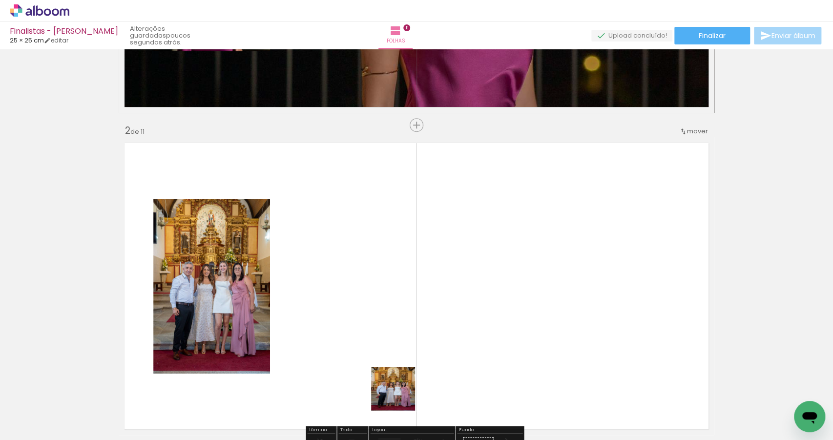
drag, startPoint x: 399, startPoint y: 405, endPoint x: 400, endPoint y: 313, distance: 92.3
click at [402, 335] on quentale-workspace at bounding box center [416, 220] width 833 height 440
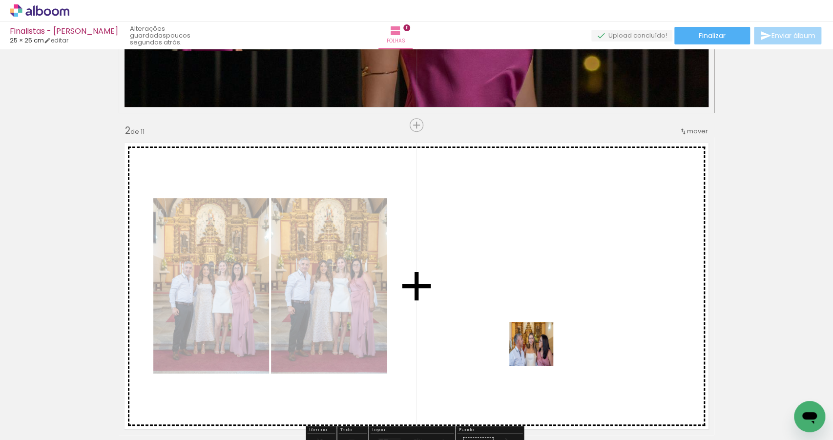
drag, startPoint x: 539, startPoint y: 351, endPoint x: 541, endPoint y: 335, distance: 16.3
click at [541, 335] on quentale-workspace at bounding box center [416, 220] width 833 height 440
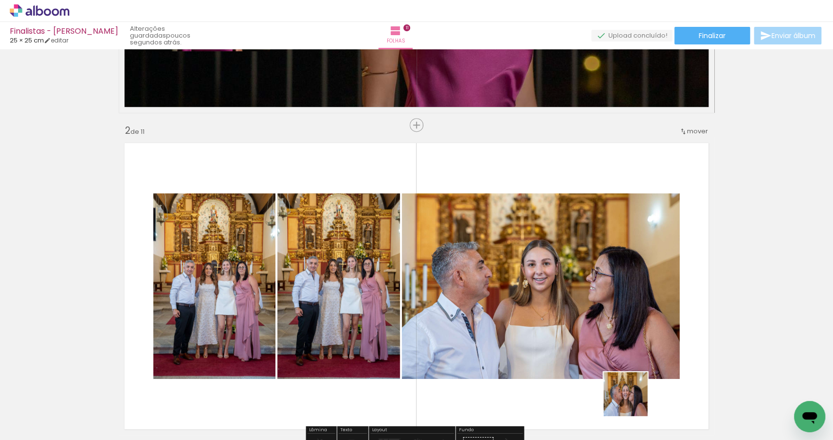
drag, startPoint x: 636, startPoint y: 417, endPoint x: 629, endPoint y: 343, distance: 74.1
click at [629, 345] on quentale-workspace at bounding box center [416, 220] width 833 height 440
